Goal: Information Seeking & Learning: Learn about a topic

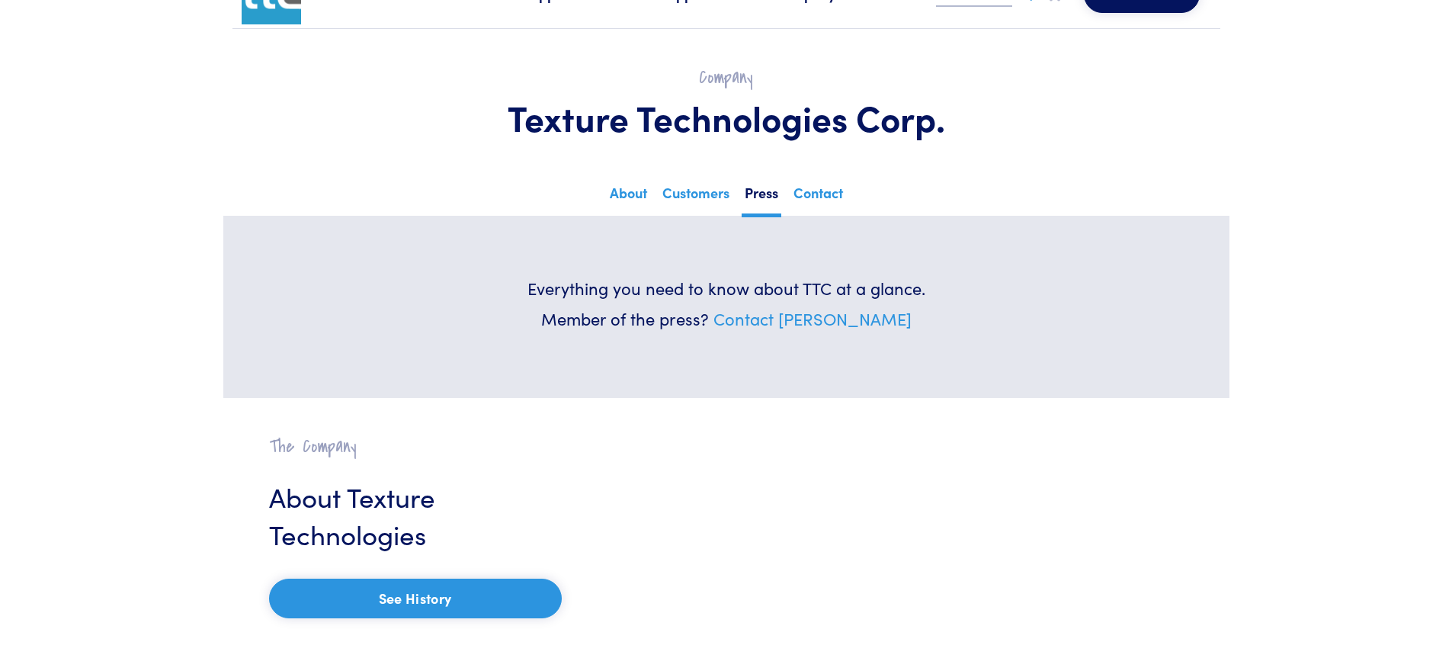
scroll to position [49, 0]
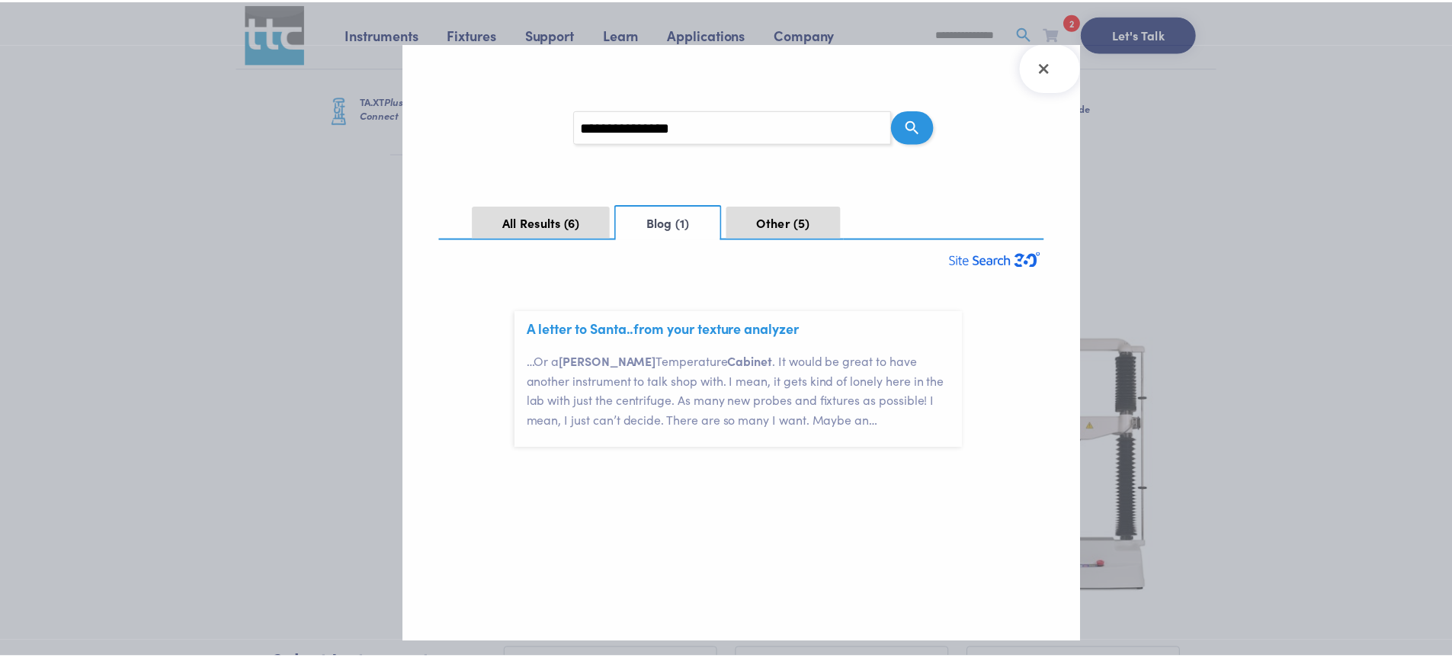
scroll to position [46, 0]
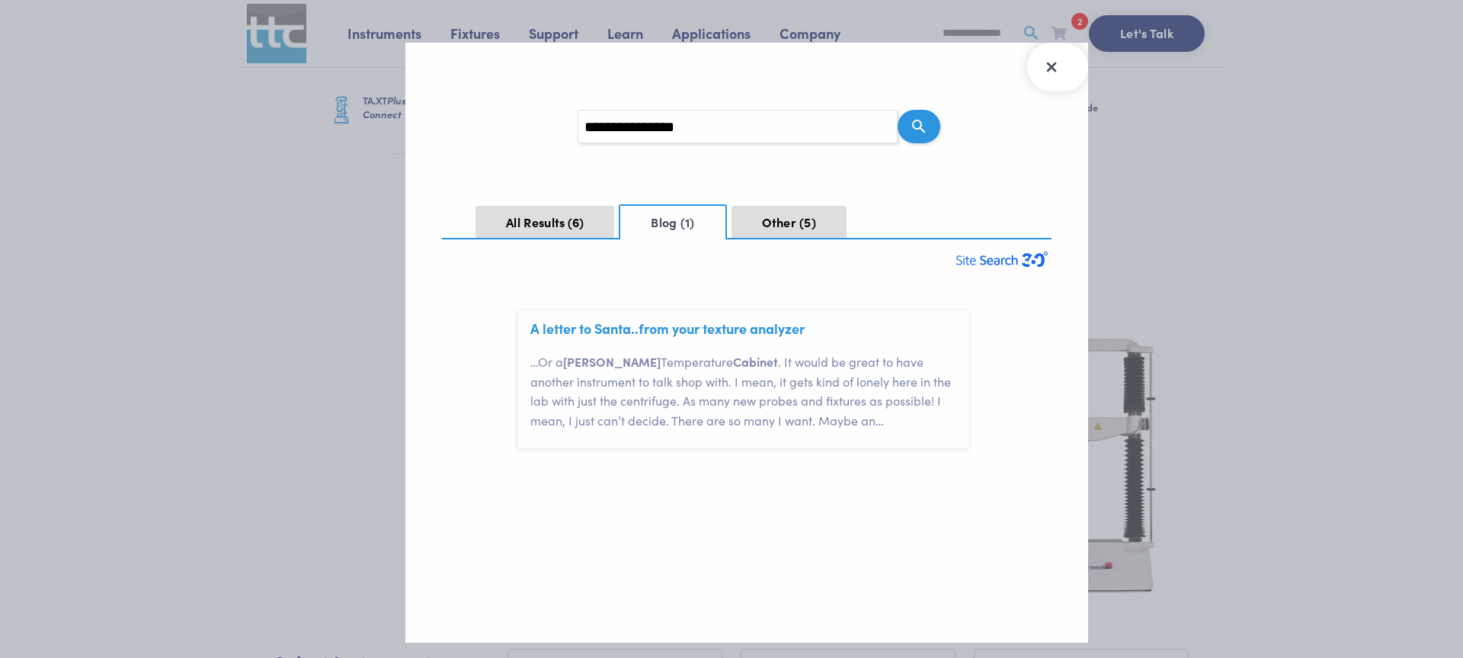
click at [1053, 65] on icon "Close Search Results" at bounding box center [1051, 67] width 10 height 10
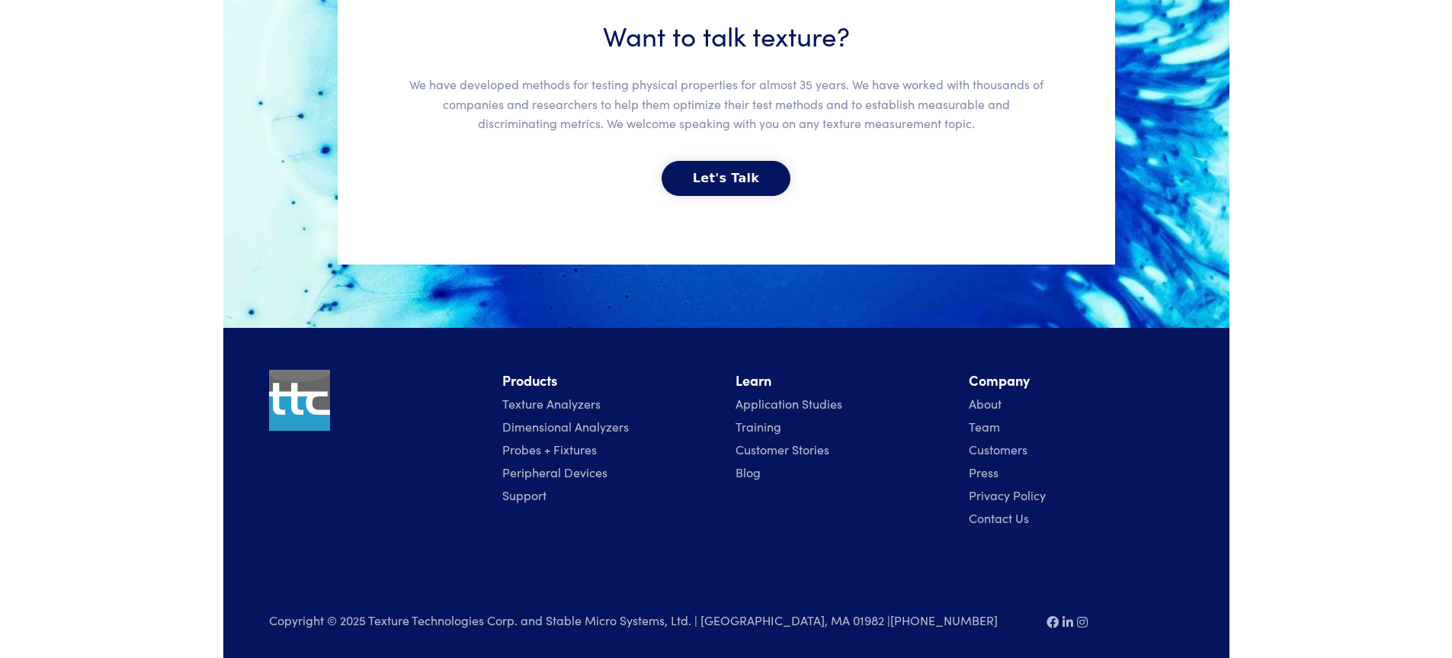
scroll to position [3412, 0]
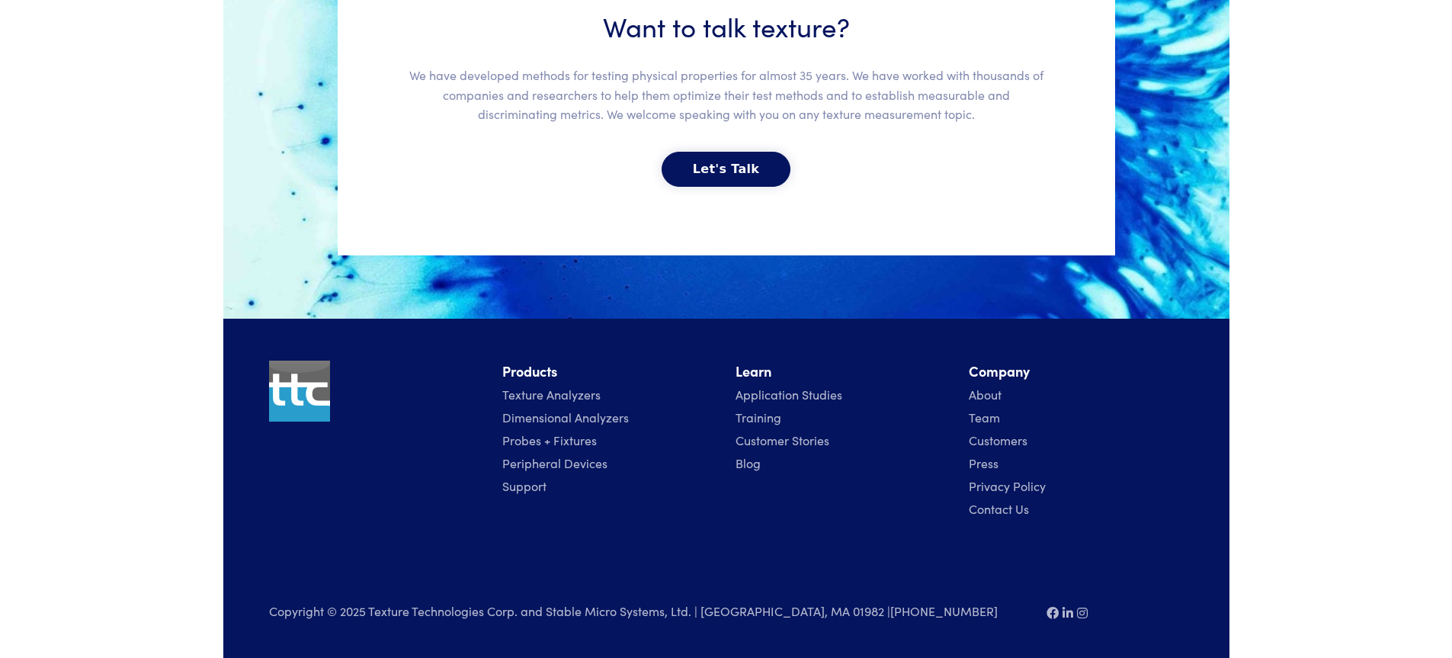
click at [992, 509] on link "Contact Us" at bounding box center [999, 508] width 60 height 17
click at [986, 396] on link "About" at bounding box center [985, 394] width 33 height 17
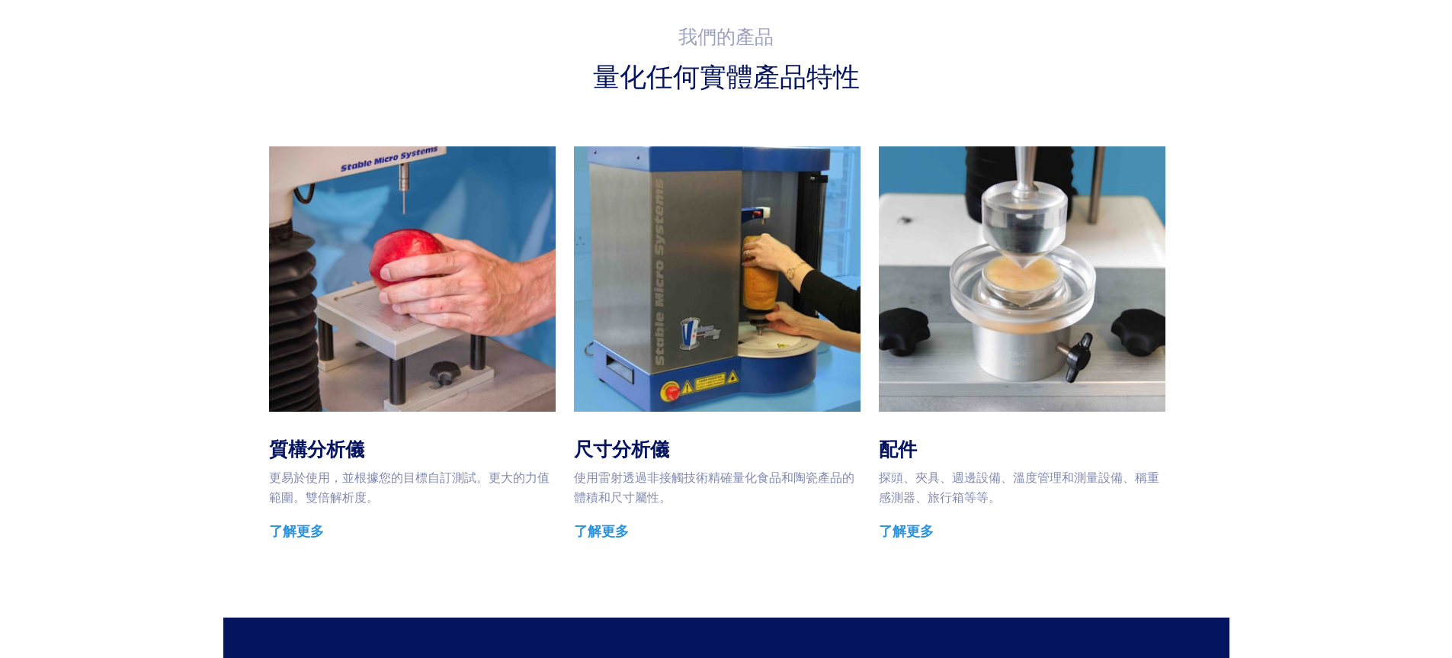
scroll to position [2248, 0]
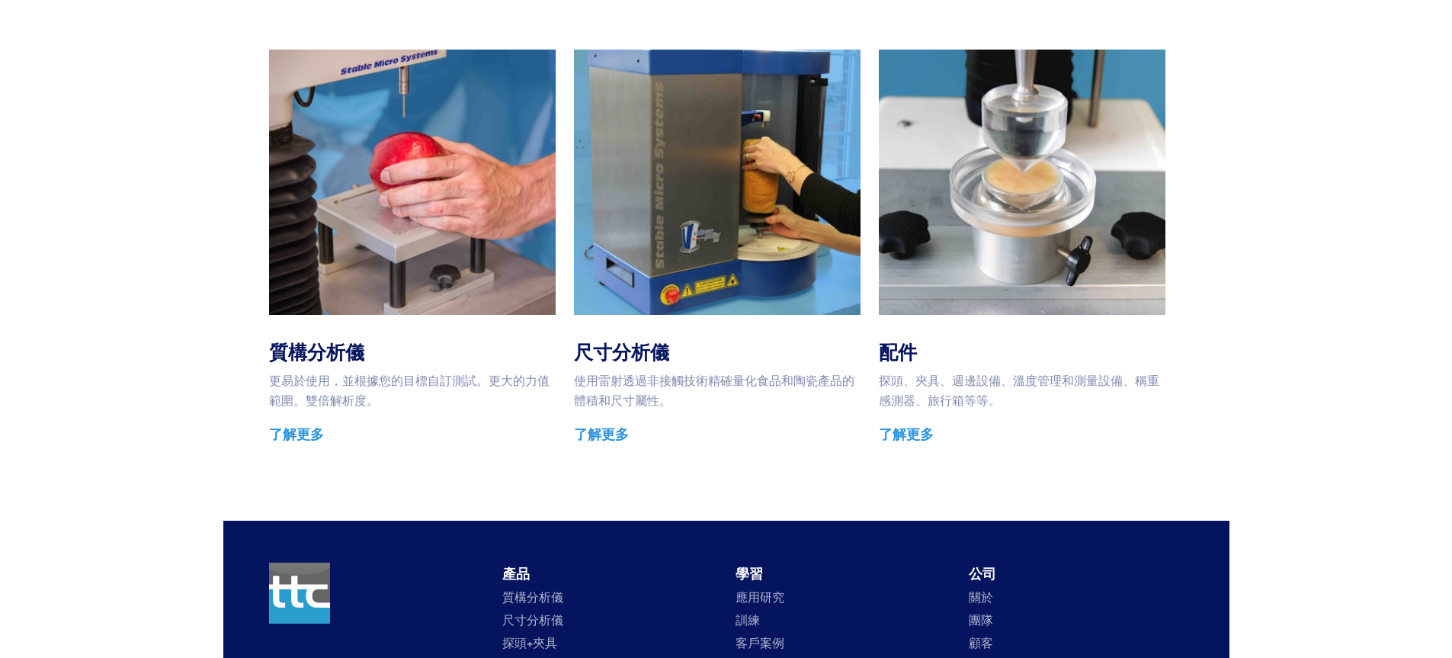
click at [918, 424] on font "了解更多" at bounding box center [906, 433] width 55 height 19
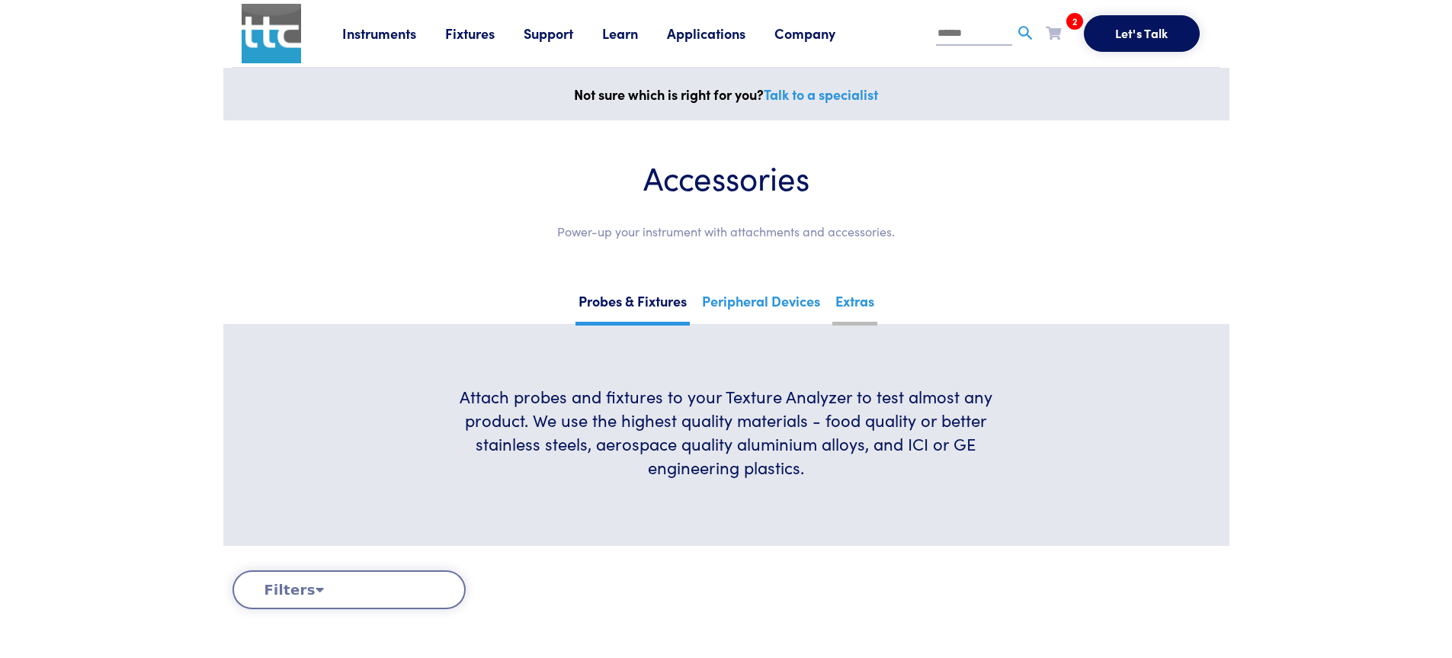
click at [870, 312] on link "Extras" at bounding box center [854, 306] width 45 height 37
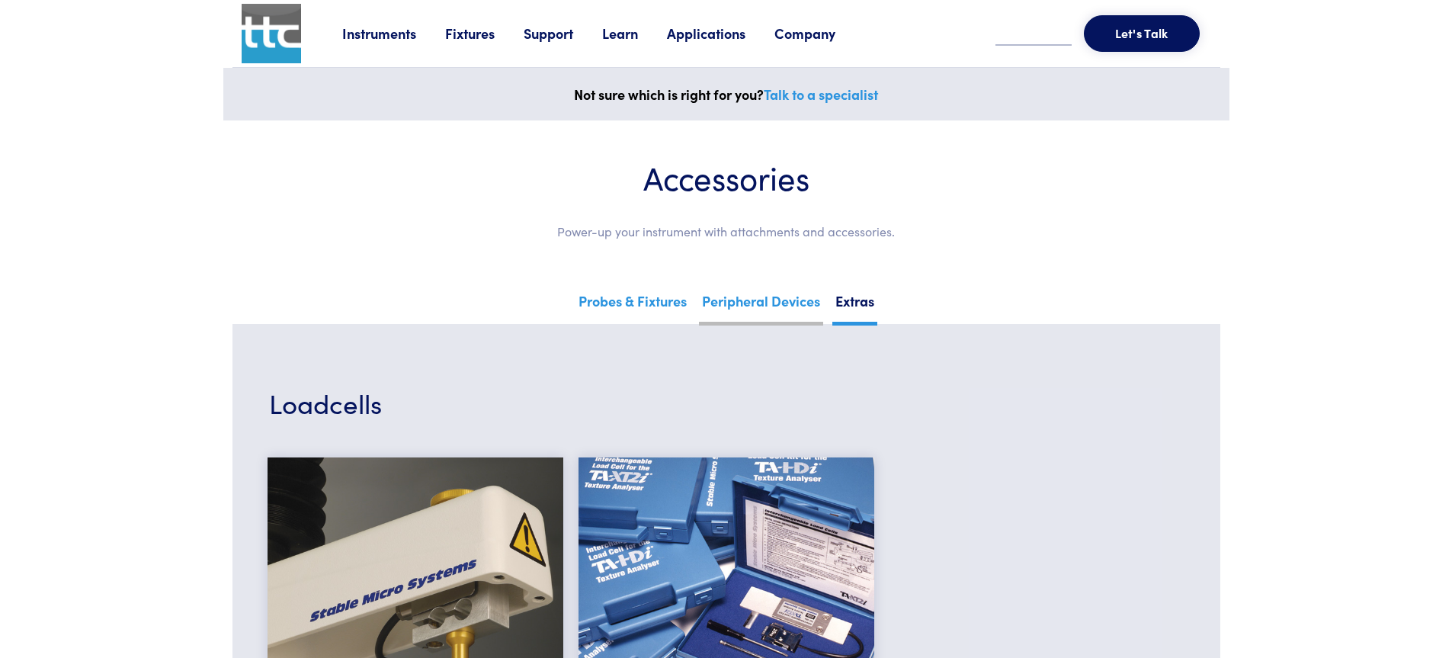
click at [766, 312] on link "Peripheral Devices" at bounding box center [761, 306] width 124 height 37
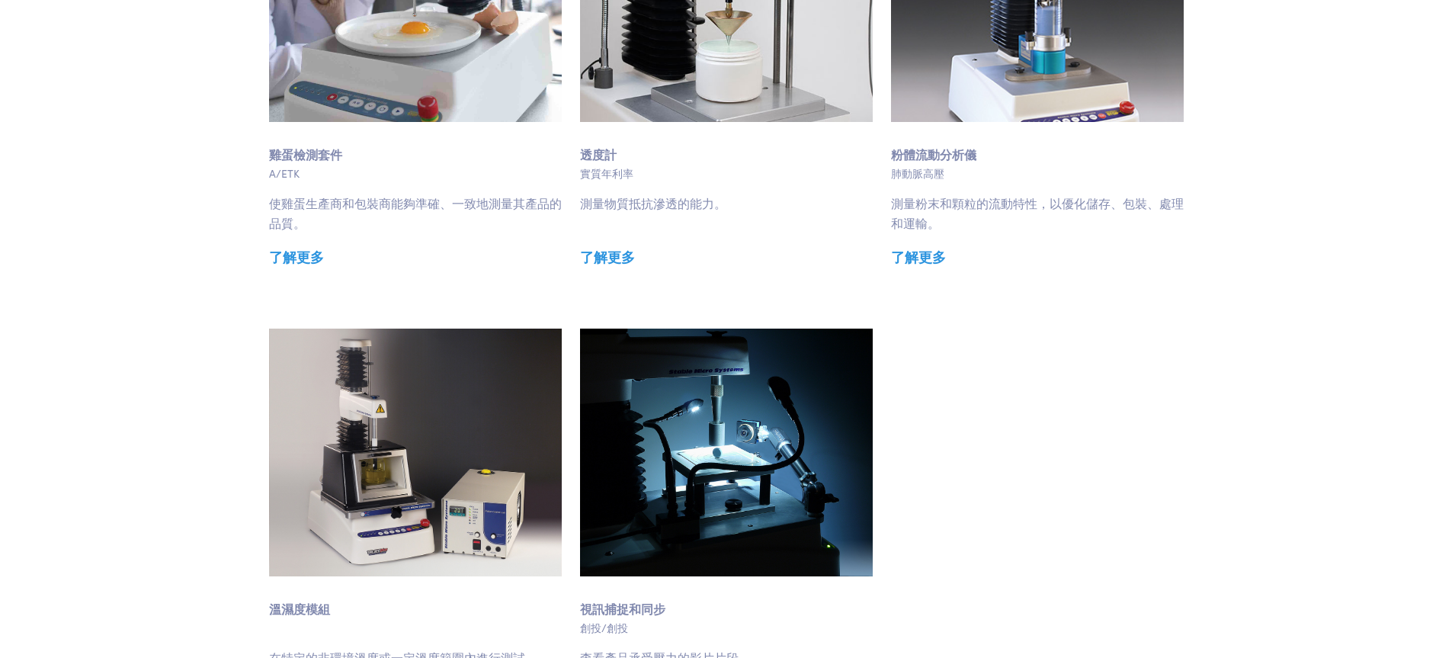
scroll to position [1809, 0]
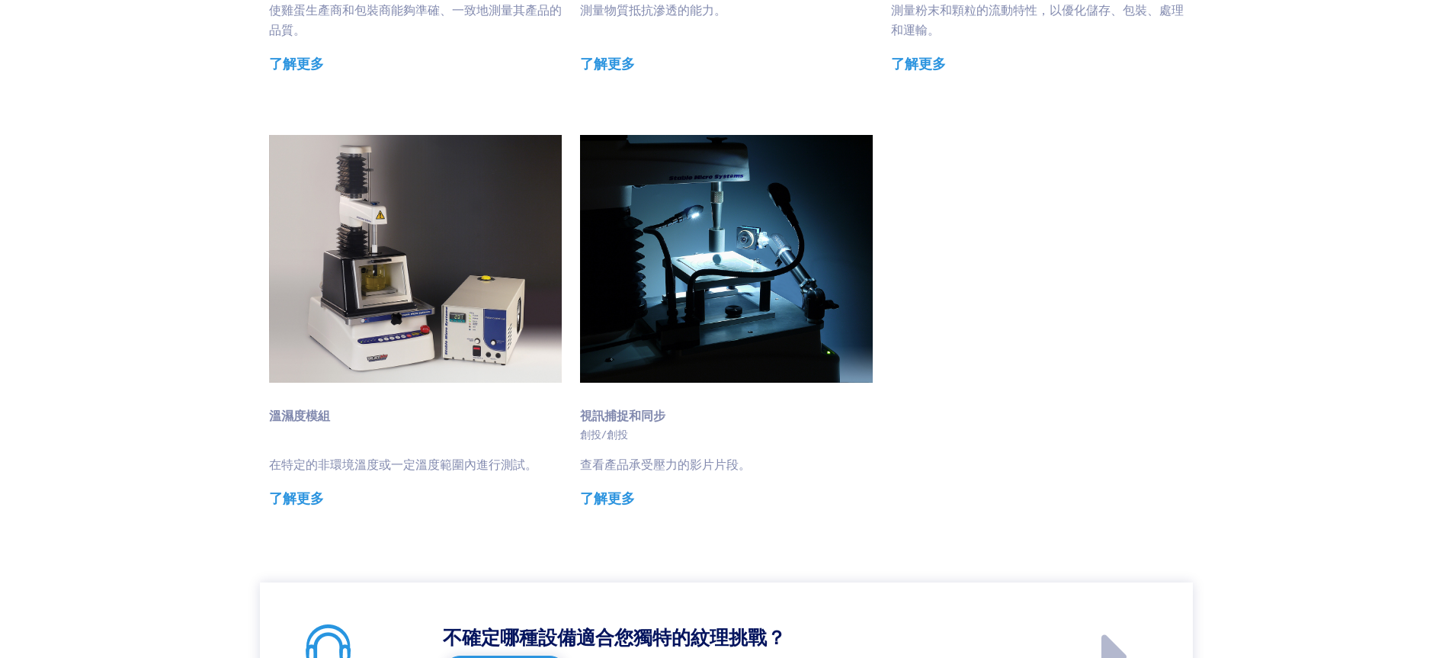
click at [300, 500] on font "了解更多" at bounding box center [296, 497] width 55 height 19
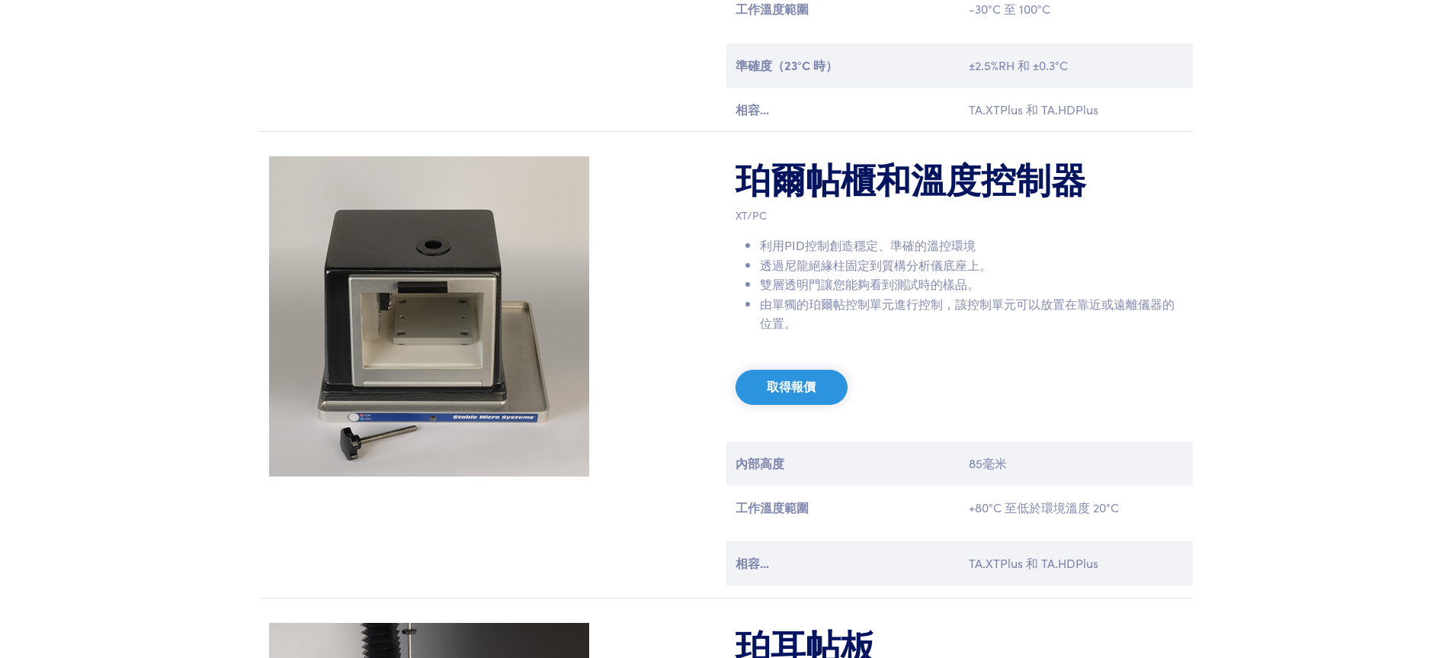
scroll to position [1754, 0]
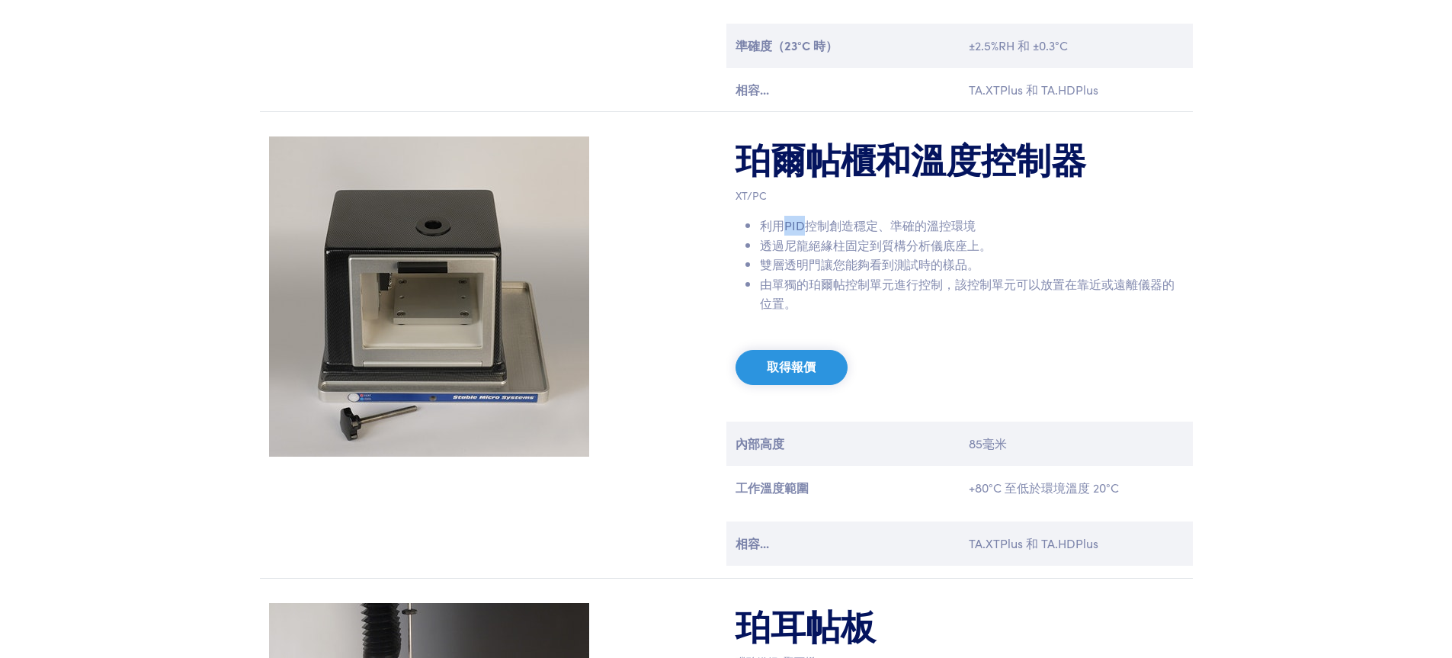
drag, startPoint x: 783, startPoint y: 225, endPoint x: 809, endPoint y: 225, distance: 25.9
click at [809, 225] on font "利用PID控制創造穩定、準確的溫控環境" at bounding box center [868, 224] width 216 height 17
click at [1088, 375] on div "珀爾帖櫃和溫度控制器 XT/PC 利用PID控制創造穩定、準確的溫控環境 透過尼龍絕緣柱固定到質構分析儀底座上。 雙層透明門讓您能夠看到測試時的樣品。 由單獨…" at bounding box center [959, 356] width 466 height 441
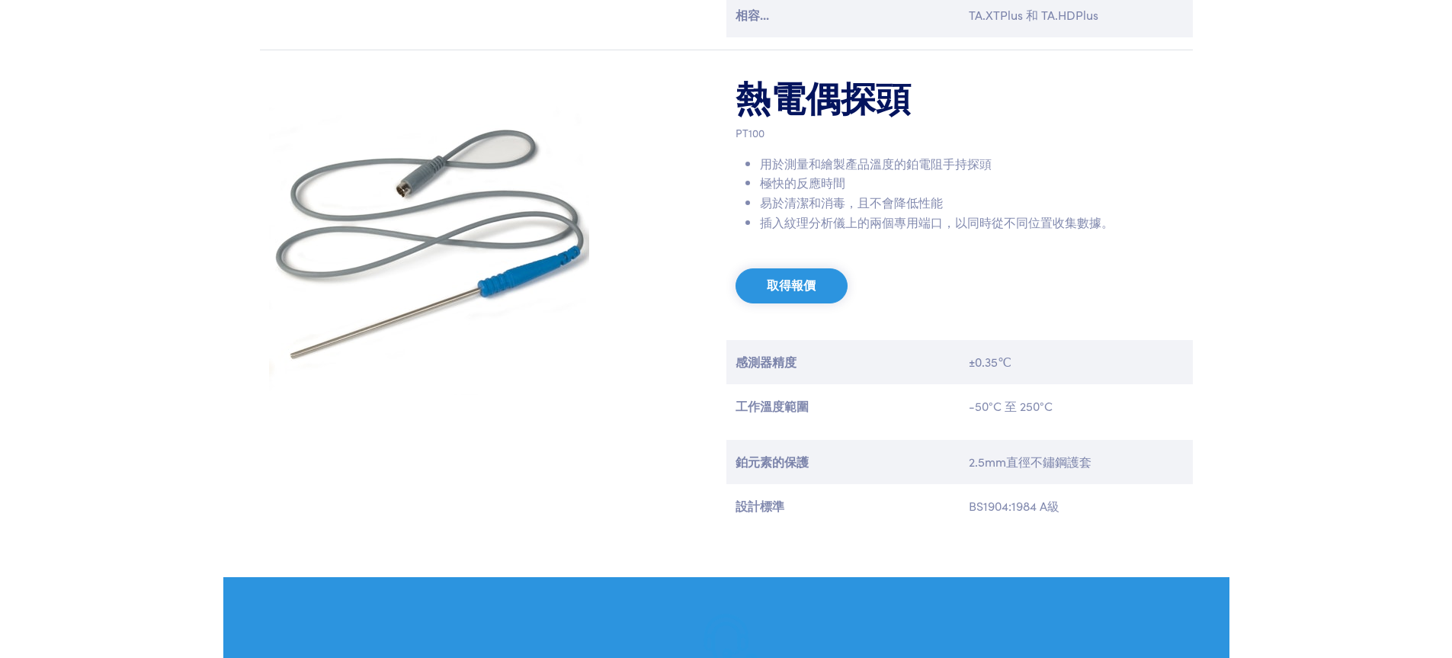
scroll to position [2748, 0]
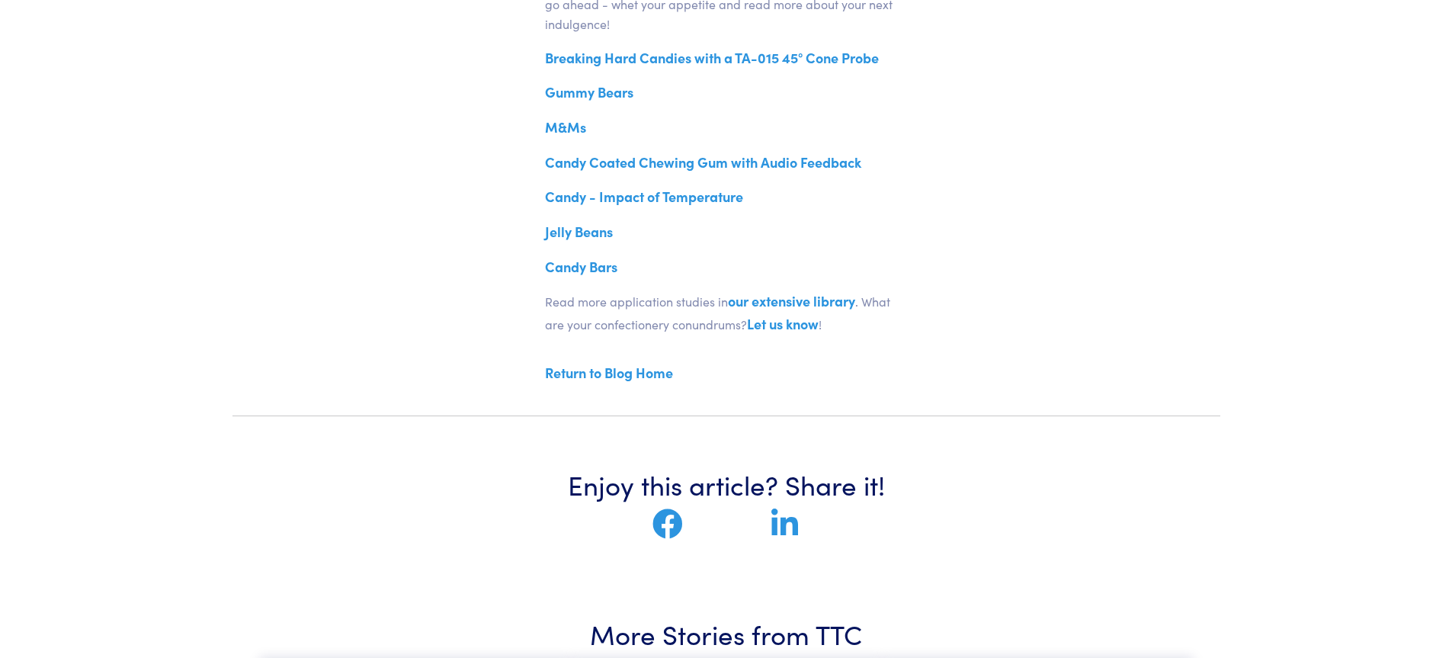
scroll to position [532, 0]
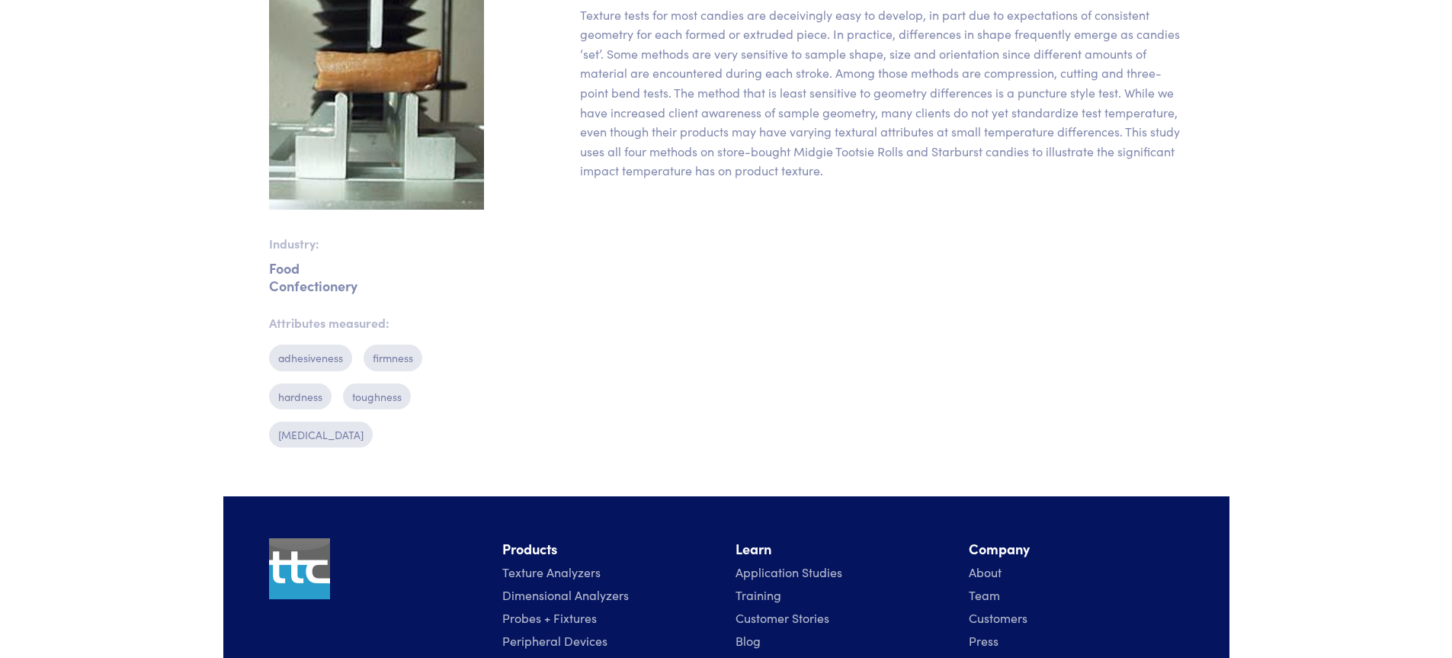
scroll to position [681, 0]
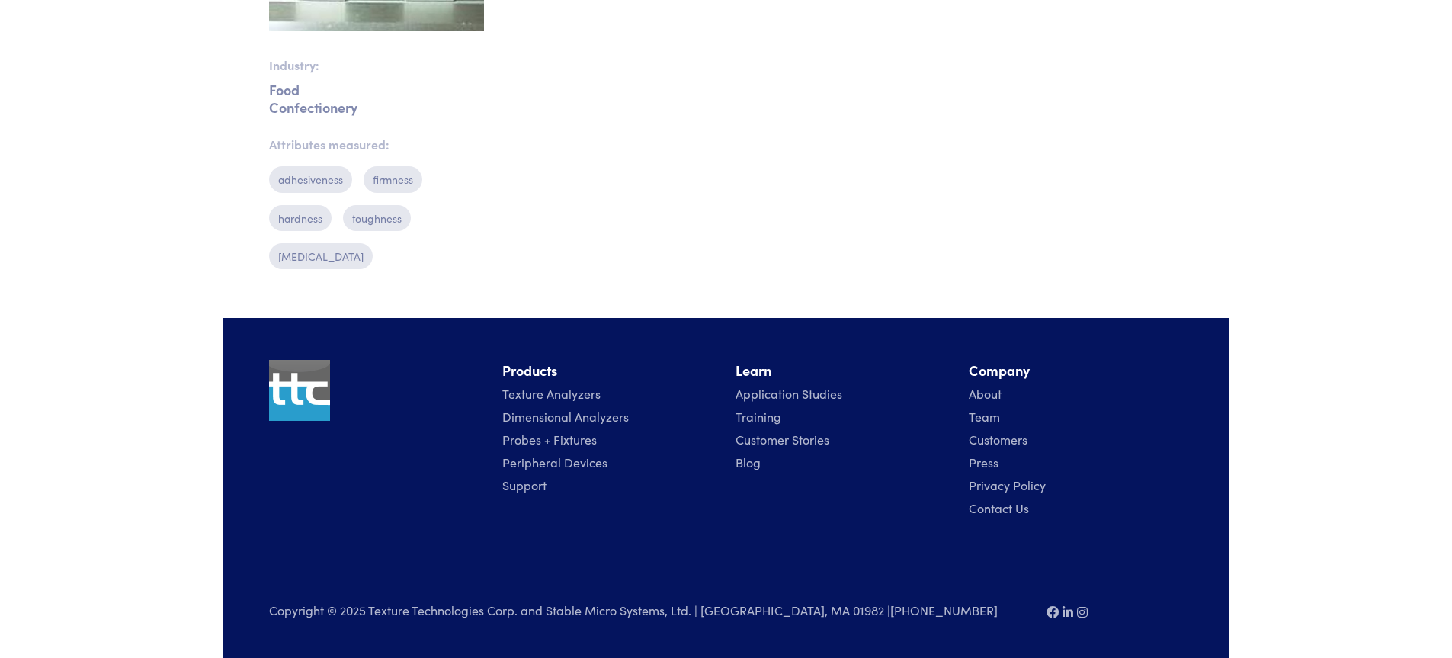
click at [757, 465] on link "Blog" at bounding box center [748, 462] width 25 height 17
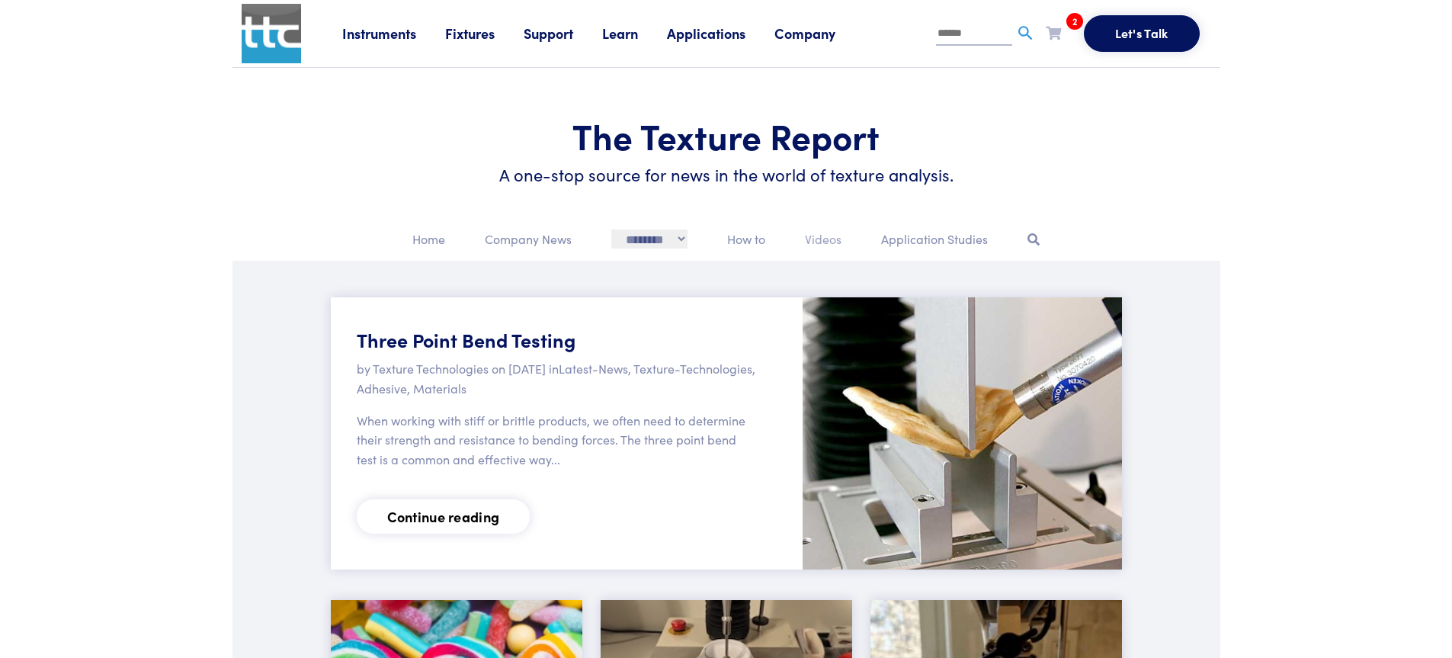
click at [819, 235] on p "Videos" at bounding box center [823, 239] width 37 height 20
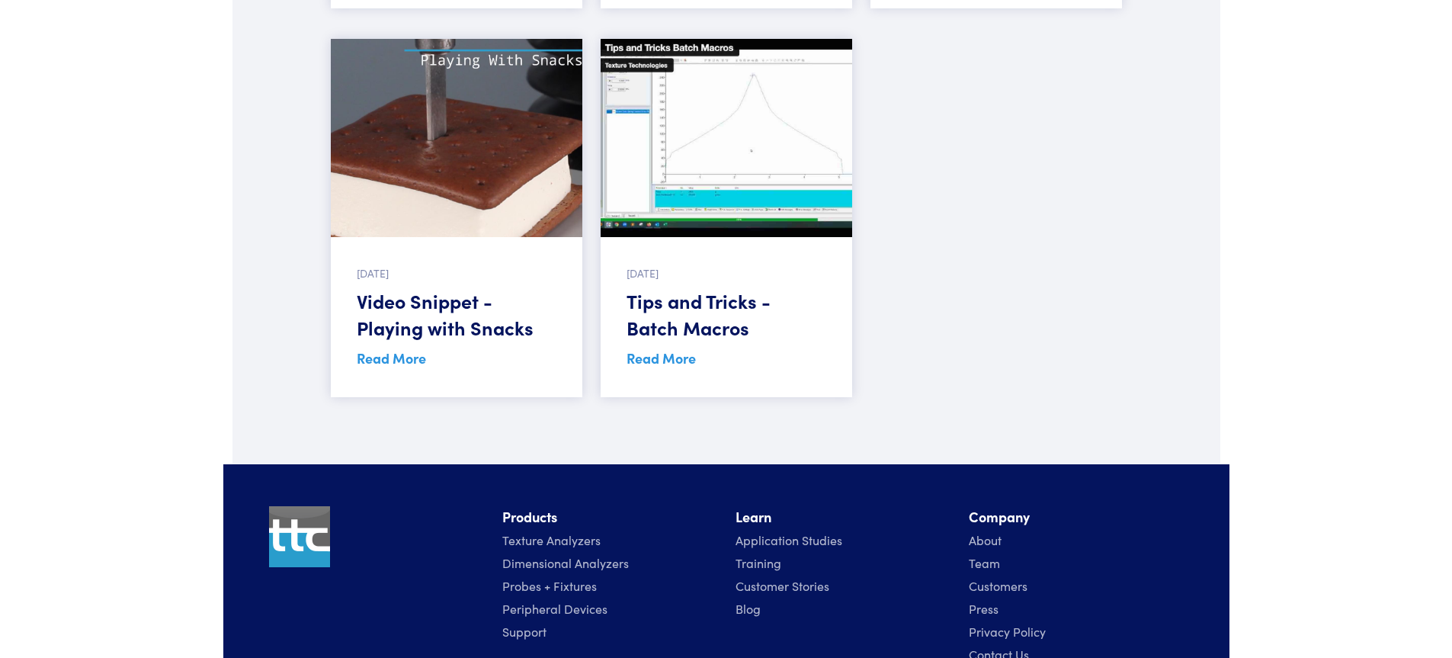
scroll to position [2456, 0]
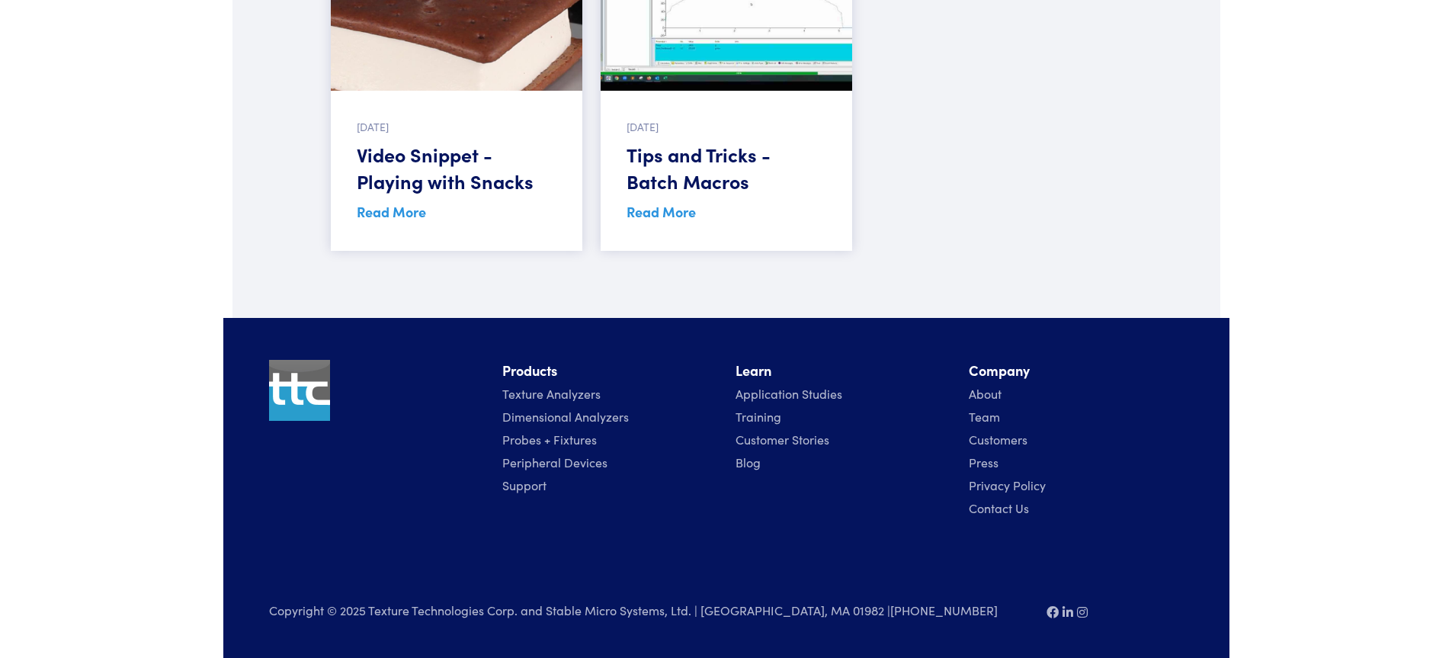
click at [828, 395] on link "Application Studies" at bounding box center [789, 393] width 107 height 17
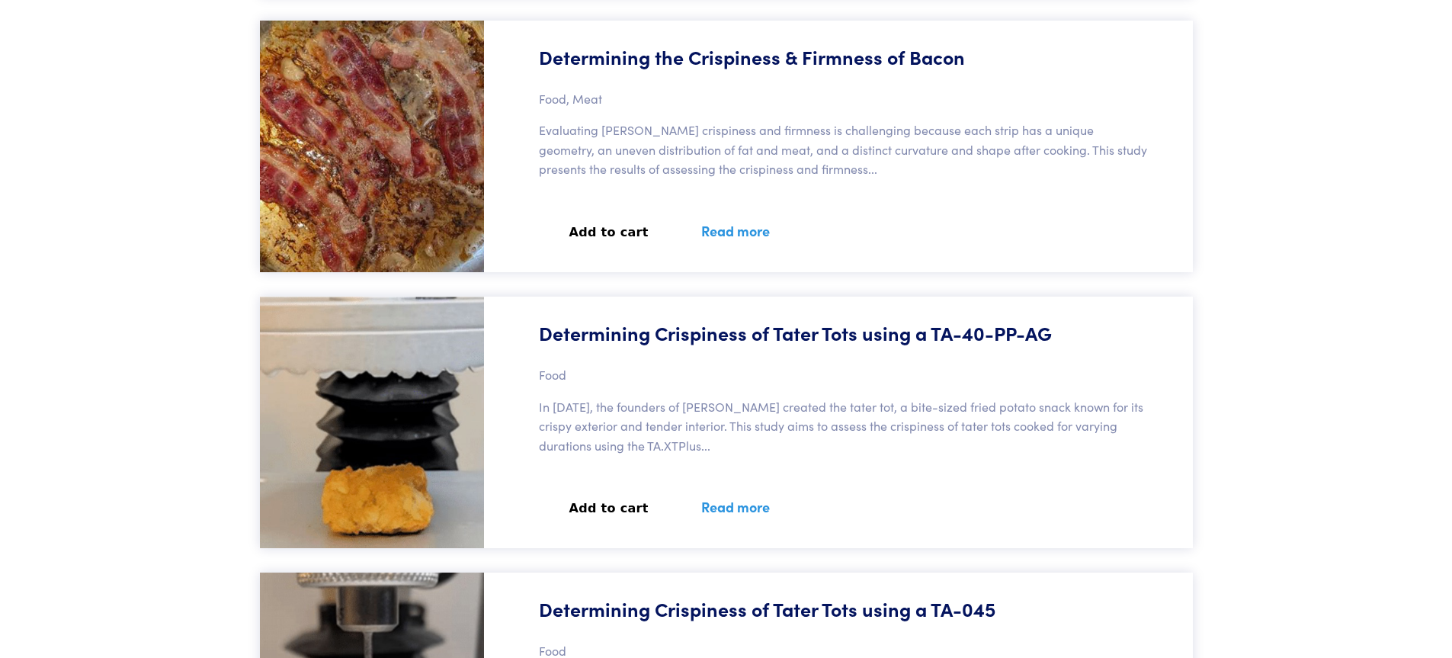
scroll to position [2050, 0]
